Goal: Information Seeking & Learning: Learn about a topic

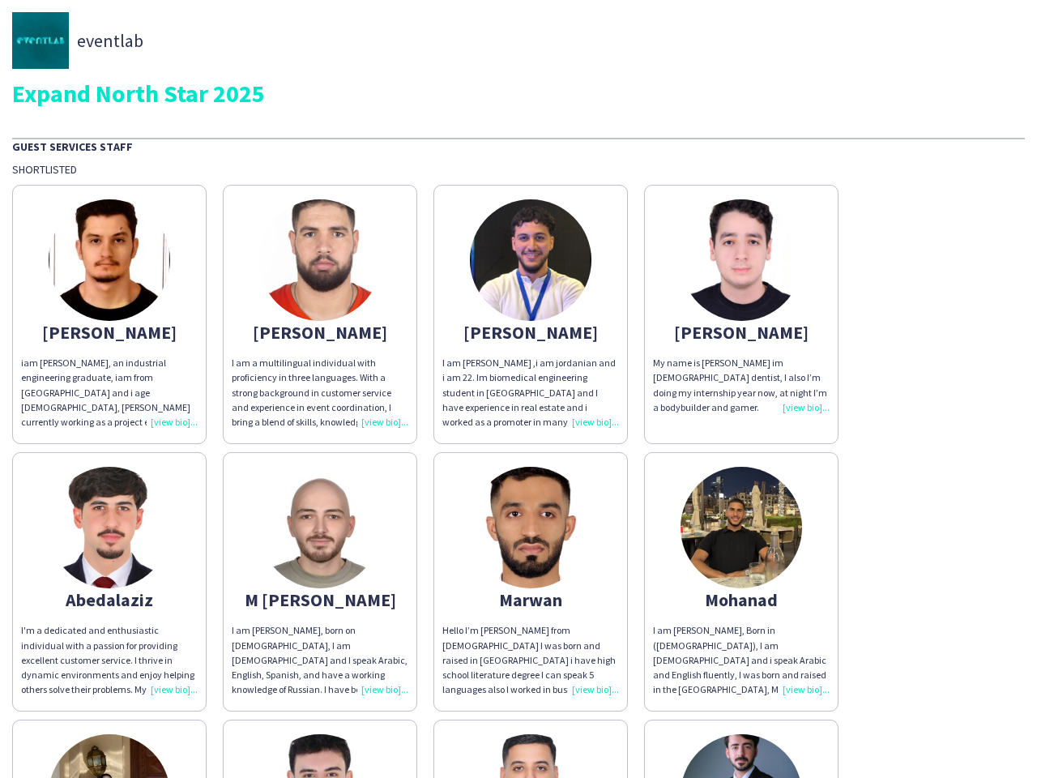
click at [519, 389] on div "I am [PERSON_NAME] ,i am jordanian and i am 22. Im biomedical engineering stude…" at bounding box center [530, 393] width 177 height 74
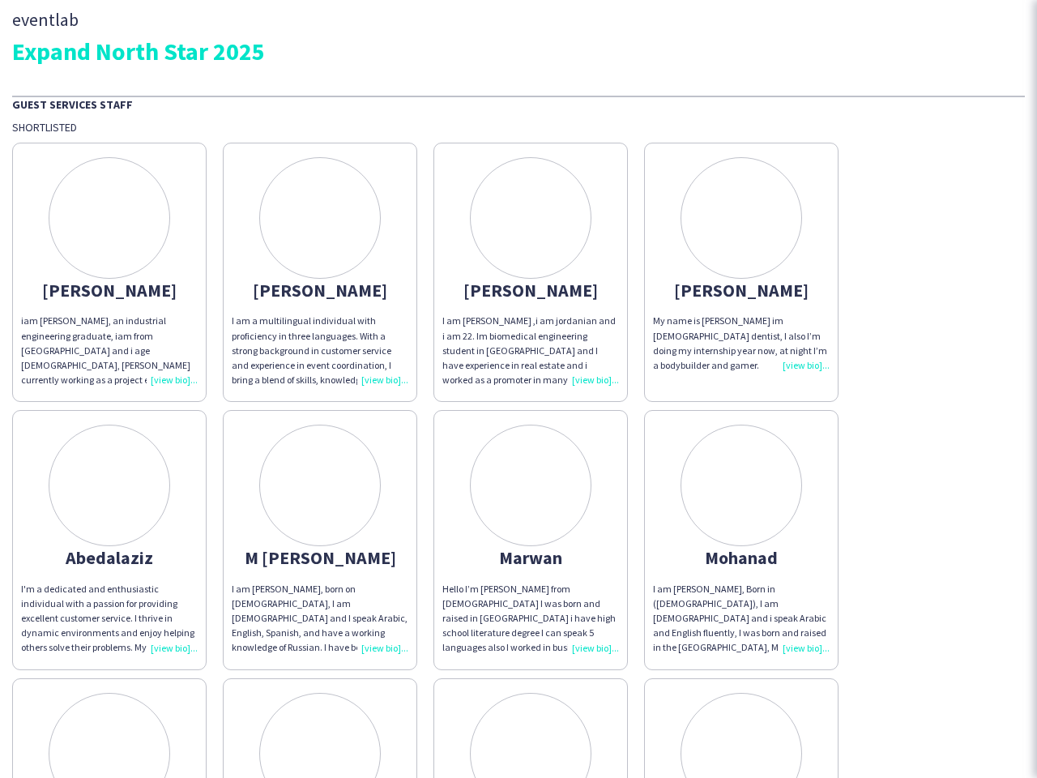
click at [109, 314] on div "iam [PERSON_NAME], an industrial engineering graduate, iam from [GEOGRAPHIC_DAT…" at bounding box center [109, 351] width 177 height 74
click at [320, 314] on div "I am a multilingual individual with proficiency in three languages. With a stro…" at bounding box center [320, 351] width 177 height 74
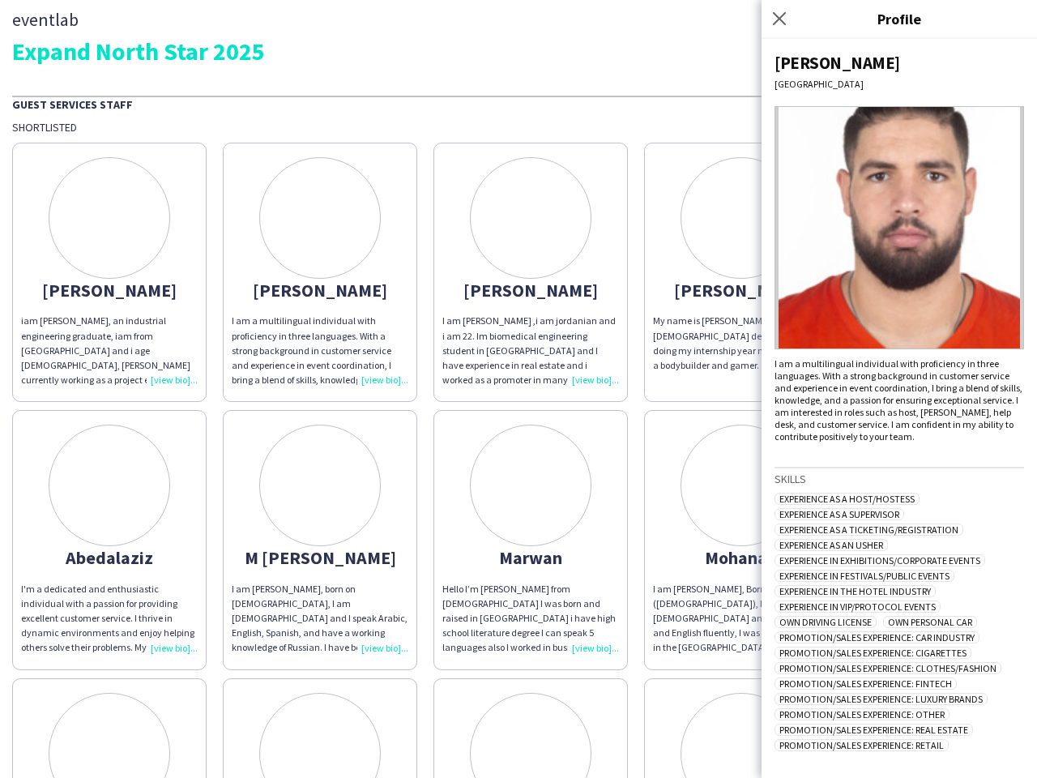
click at [531, 314] on div "I am [PERSON_NAME] ,i am jordanian and i am 22. Im biomedical engineering stude…" at bounding box center [530, 351] width 177 height 74
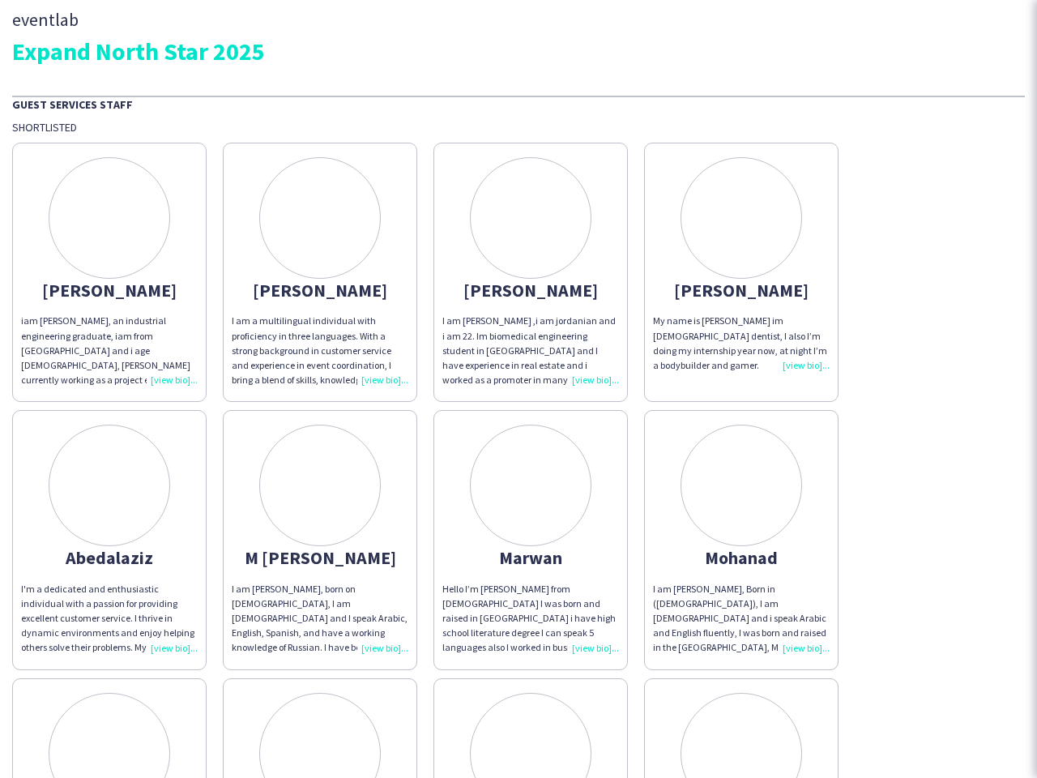
click at [742, 314] on div "My name is [PERSON_NAME] im [DEMOGRAPHIC_DATA] dentist, I also I’m doing my int…" at bounding box center [741, 343] width 177 height 59
click at [109, 582] on div "I'm a dedicated and enthusiastic individual with a passion for providing excell…" at bounding box center [109, 619] width 177 height 74
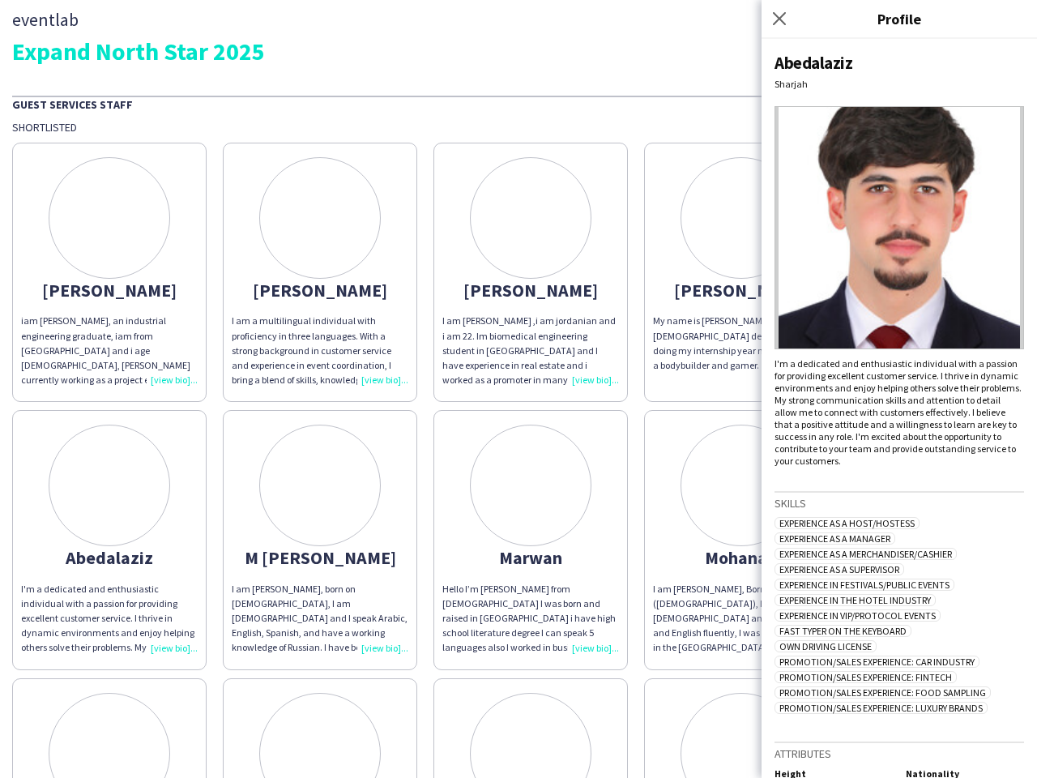
click at [320, 582] on div "I am [PERSON_NAME], born on [DEMOGRAPHIC_DATA], I am [DEMOGRAPHIC_DATA] and I s…" at bounding box center [320, 619] width 177 height 74
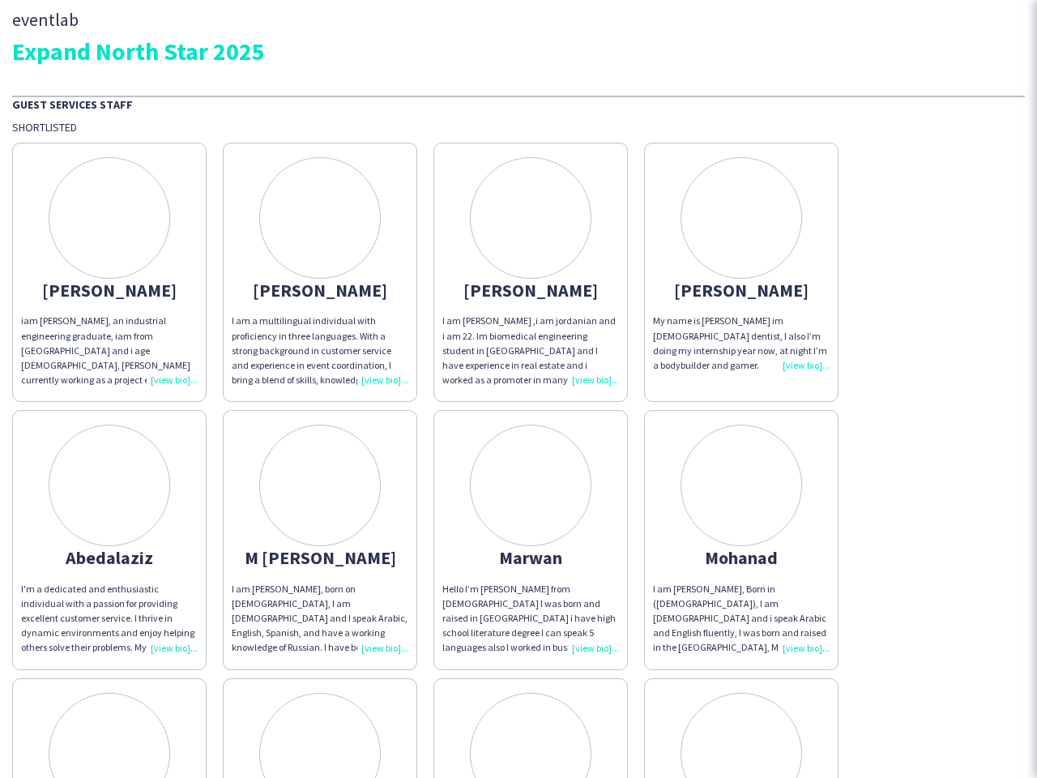
click at [531, 582] on div "Hello I’m [PERSON_NAME] from [DEMOGRAPHIC_DATA] I was born and raised in [GEOGR…" at bounding box center [530, 619] width 177 height 74
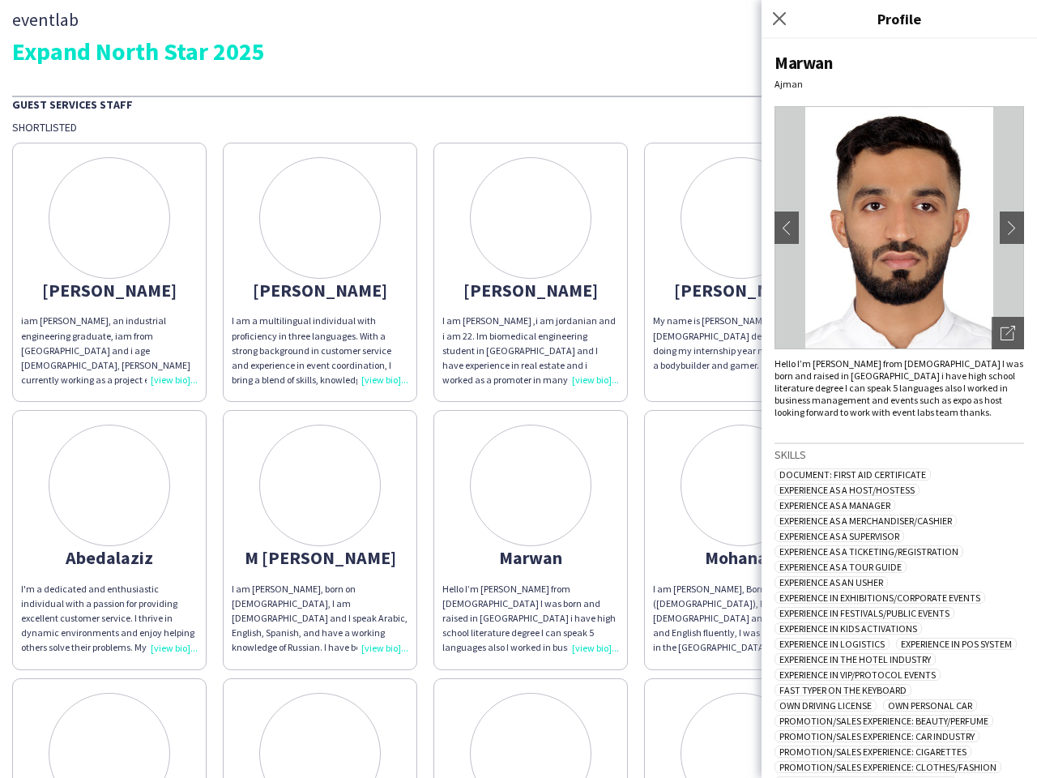
click at [742, 582] on div "I am [PERSON_NAME], Born in ([DEMOGRAPHIC_DATA]), I am [DEMOGRAPHIC_DATA] and i…" at bounding box center [741, 619] width 177 height 74
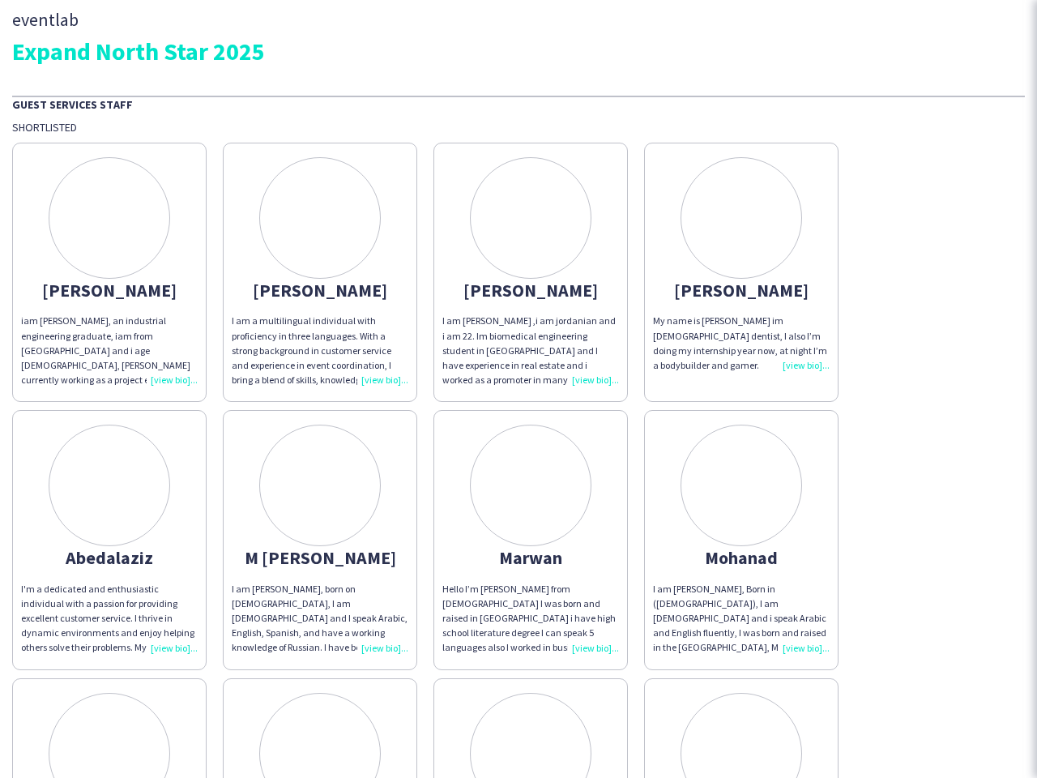
click at [109, 749] on div at bounding box center [110, 754] width 122 height 122
